Goal: Communication & Community: Share content

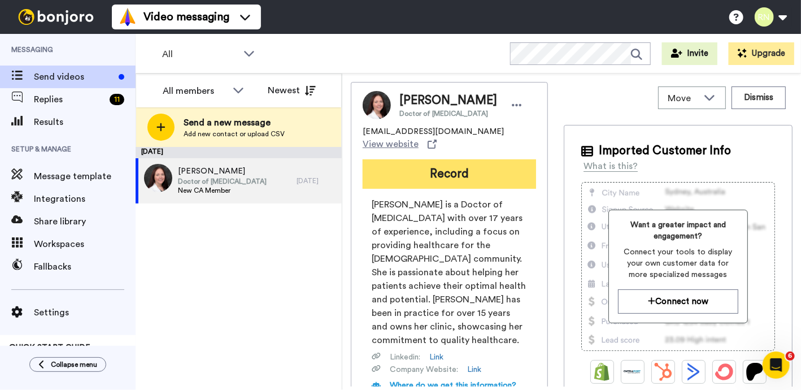
click at [434, 179] on button "Record" at bounding box center [449, 173] width 173 height 29
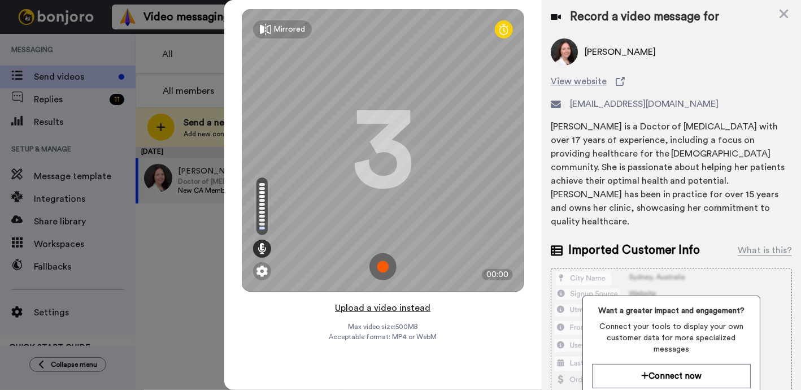
click at [410, 309] on button "Upload a video instead" at bounding box center [383, 308] width 102 height 15
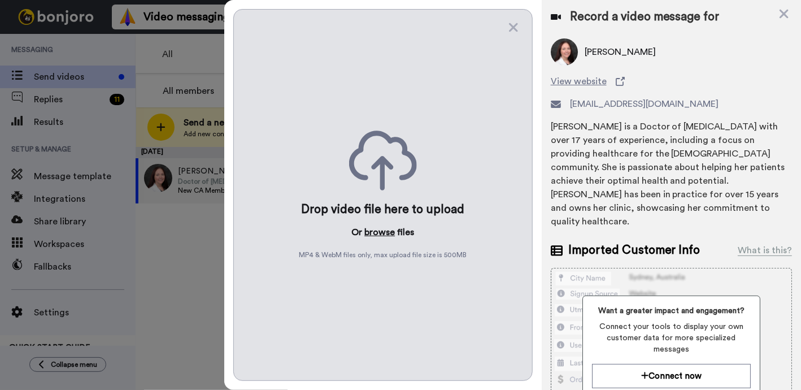
click at [384, 233] on button "browse" at bounding box center [379, 232] width 31 height 14
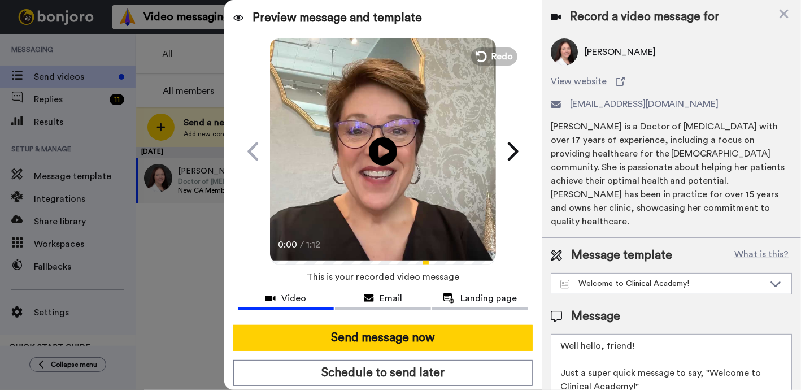
scroll to position [41, 0]
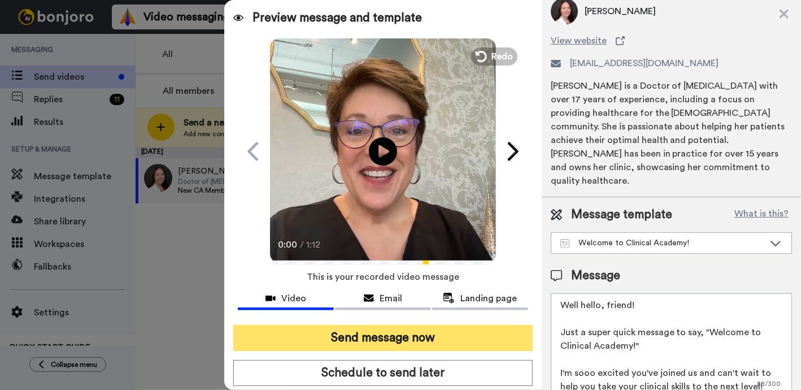
click at [419, 337] on button "Send message now" at bounding box center [383, 338] width 300 height 26
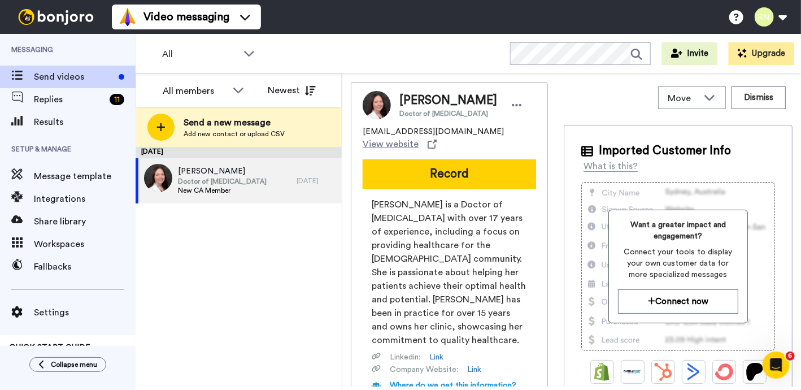
scroll to position [0, 0]
